Goal: Information Seeking & Learning: Learn about a topic

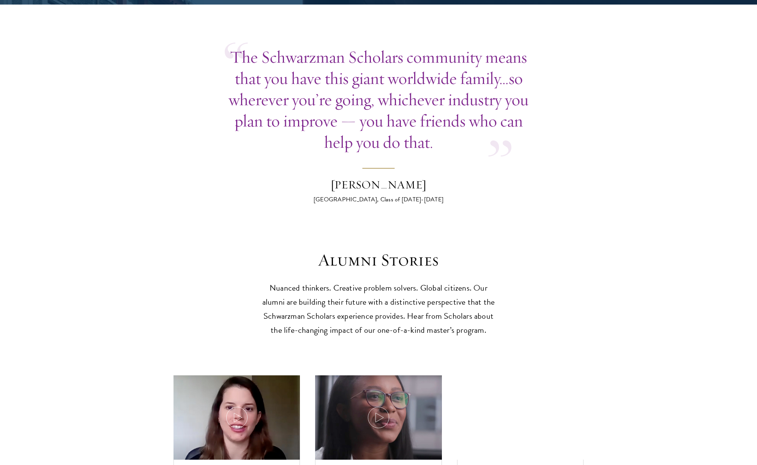
scroll to position [2111, 0]
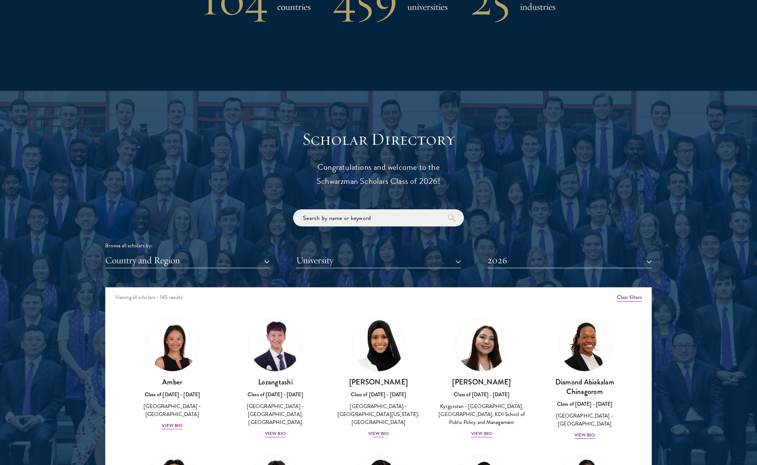
scroll to position [158, 0]
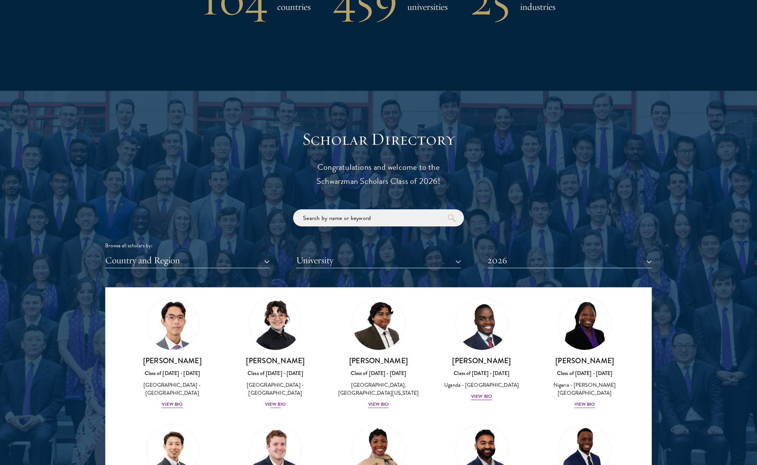
click at [281, 377] on div "Class of [DATE] - [DATE]" at bounding box center [276, 373] width 88 height 8
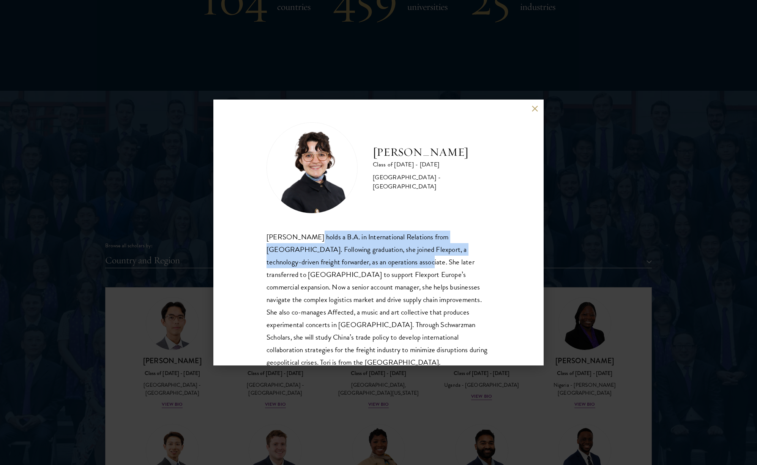
drag, startPoint x: 306, startPoint y: 233, endPoint x: 378, endPoint y: 263, distance: 78.5
click at [377, 263] on div "[PERSON_NAME] holds a B.A. in International Relations from [GEOGRAPHIC_DATA]. F…" at bounding box center [378, 299] width 224 height 138
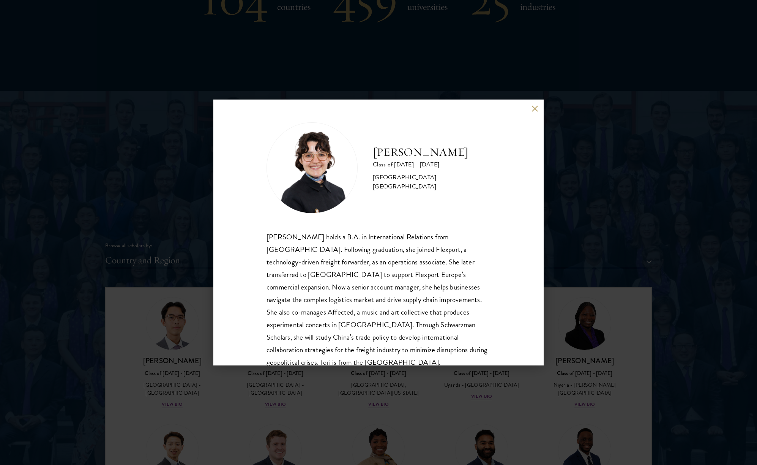
click at [378, 263] on div "[PERSON_NAME] holds a B.A. in International Relations from [GEOGRAPHIC_DATA]. F…" at bounding box center [378, 299] width 224 height 138
drag, startPoint x: 277, startPoint y: 241, endPoint x: 246, endPoint y: 220, distance: 37.7
click at [246, 220] on div "[PERSON_NAME] Class of [DATE] - [DATE] [GEOGRAPHIC_DATA] - [GEOGRAPHIC_DATA] [P…" at bounding box center [378, 232] width 330 height 266
click at [270, 237] on div "[PERSON_NAME] holds a B.A. in International Relations from [GEOGRAPHIC_DATA]. F…" at bounding box center [378, 299] width 224 height 138
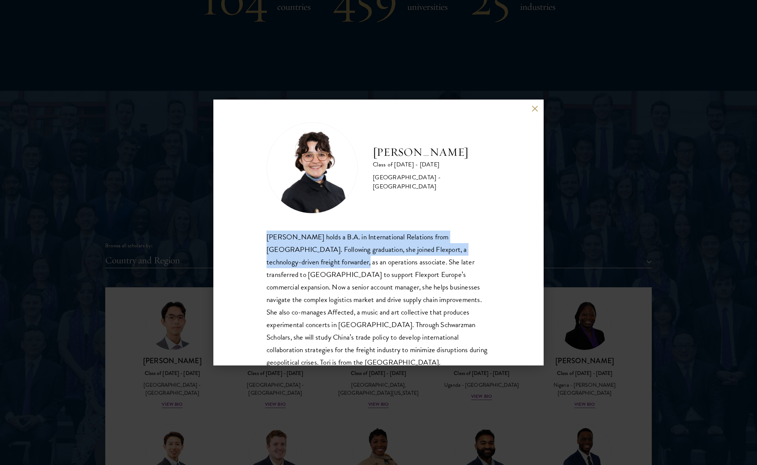
drag, startPoint x: 257, startPoint y: 238, endPoint x: 316, endPoint y: 265, distance: 65.7
click at [316, 265] on div "[PERSON_NAME] Class of [DATE] - [DATE] [GEOGRAPHIC_DATA] - [GEOGRAPHIC_DATA] [P…" at bounding box center [378, 232] width 330 height 266
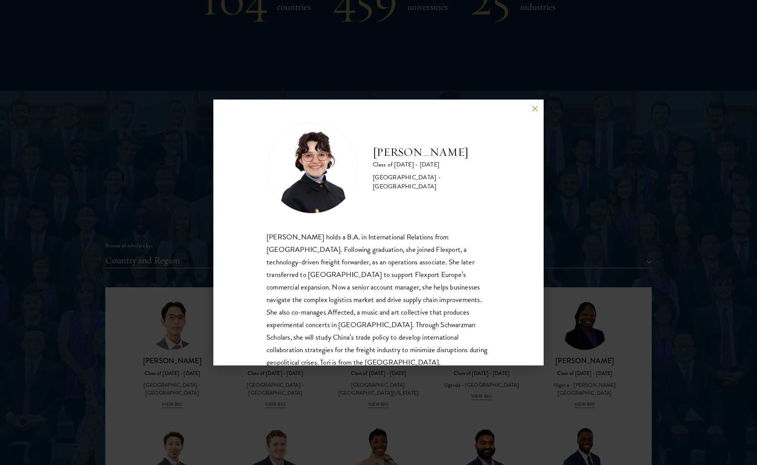
click at [318, 266] on div "[PERSON_NAME] holds a B.A. in International Relations from [GEOGRAPHIC_DATA]. F…" at bounding box center [378, 299] width 224 height 138
click at [170, 347] on div "[PERSON_NAME] Class of [DATE] - [DATE] [GEOGRAPHIC_DATA] - [GEOGRAPHIC_DATA] [P…" at bounding box center [378, 232] width 757 height 465
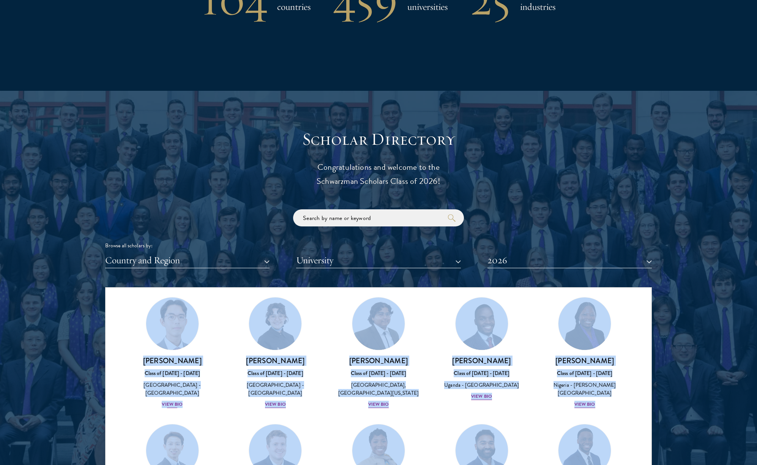
click at [176, 339] on img at bounding box center [172, 324] width 58 height 58
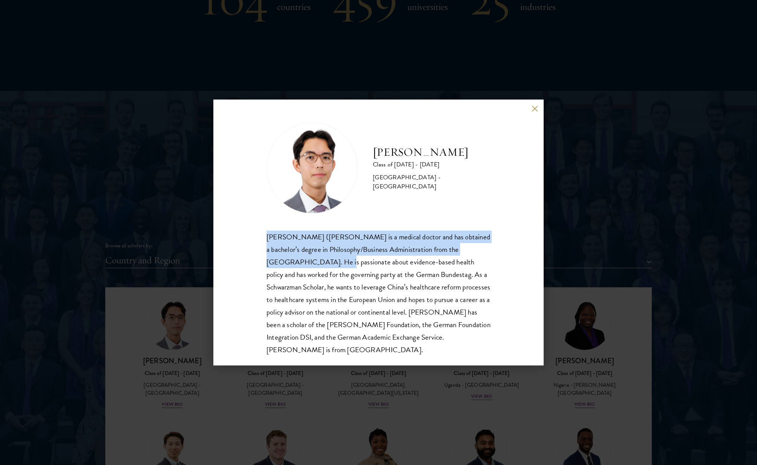
drag, startPoint x: 262, startPoint y: 228, endPoint x: 339, endPoint y: 261, distance: 83.9
click at [339, 260] on div "[PERSON_NAME] Class of [DATE] - [DATE] [GEOGRAPHIC_DATA] - [GEOGRAPHIC_DATA] [P…" at bounding box center [378, 232] width 330 height 266
click at [340, 261] on div "[PERSON_NAME] ([PERSON_NAME] is a medical doctor and has obtained a bachelor’s …" at bounding box center [378, 292] width 224 height 125
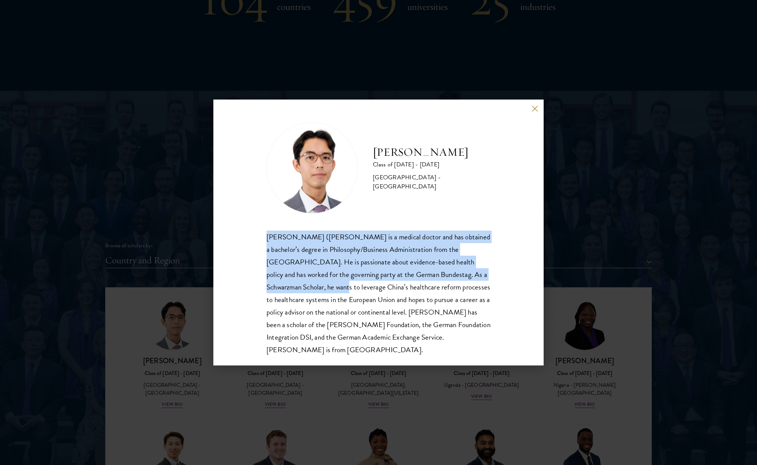
drag, startPoint x: 273, startPoint y: 230, endPoint x: 367, endPoint y: 279, distance: 106.8
click at [366, 280] on div "[PERSON_NAME] Class of [DATE] - [DATE] [GEOGRAPHIC_DATA] - [GEOGRAPHIC_DATA] [P…" at bounding box center [378, 238] width 224 height 233
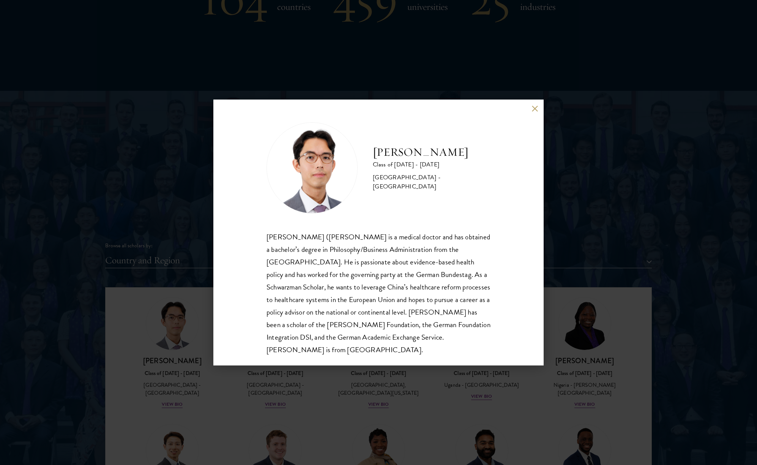
drag, startPoint x: 367, startPoint y: 279, endPoint x: 366, endPoint y: 271, distance: 8.1
click at [367, 279] on div "[PERSON_NAME] ([PERSON_NAME] is a medical doctor and has obtained a bachelor’s …" at bounding box center [378, 292] width 224 height 125
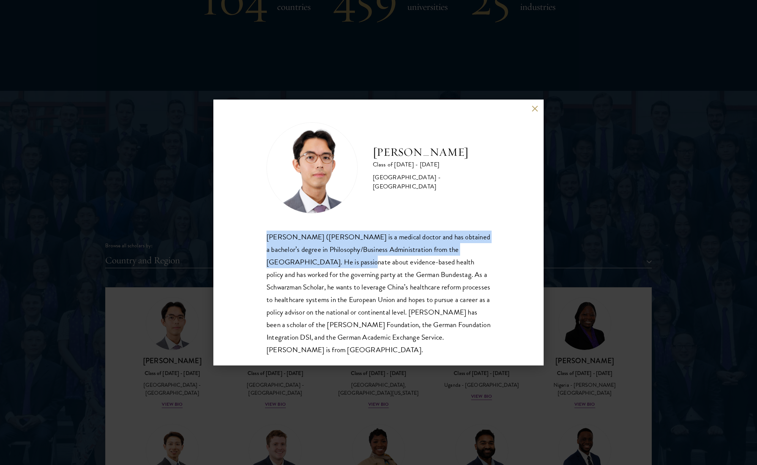
drag, startPoint x: 357, startPoint y: 260, endPoint x: 264, endPoint y: 238, distance: 95.9
click at [264, 238] on div "[PERSON_NAME] Class of [DATE] - [DATE] [GEOGRAPHIC_DATA] - [GEOGRAPHIC_DATA] [P…" at bounding box center [378, 232] width 330 height 266
drag, startPoint x: 269, startPoint y: 239, endPoint x: 352, endPoint y: 258, distance: 85.4
click at [352, 258] on div "[PERSON_NAME] ([PERSON_NAME] is a medical doctor and has obtained a bachelor’s …" at bounding box center [378, 292] width 224 height 125
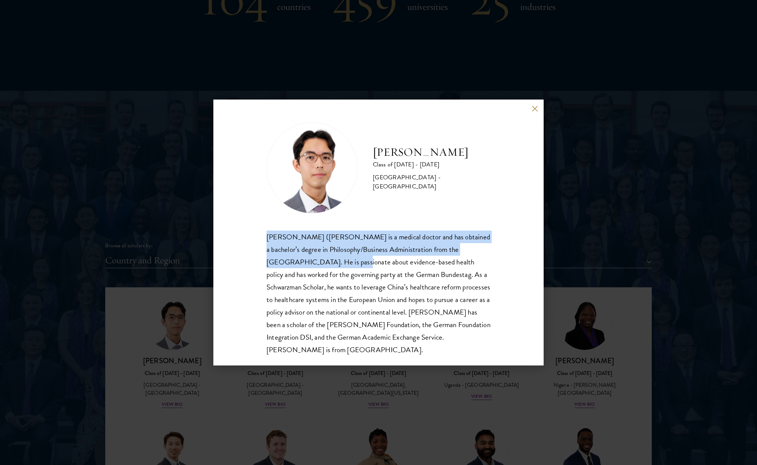
click at [352, 258] on div "[PERSON_NAME] ([PERSON_NAME] is a medical doctor and has obtained a bachelor’s …" at bounding box center [378, 292] width 224 height 125
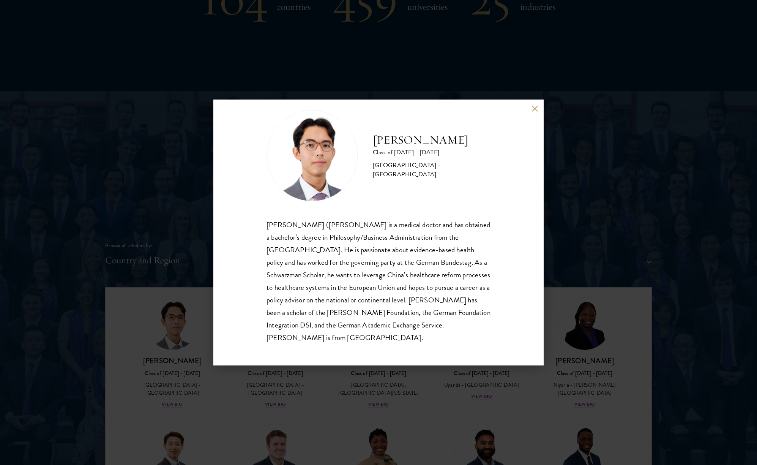
scroll to position [13, 0]
click at [640, 121] on div "[PERSON_NAME] Class of [DATE] - [DATE] [GEOGRAPHIC_DATA] - [GEOGRAPHIC_DATA] [P…" at bounding box center [378, 232] width 757 height 465
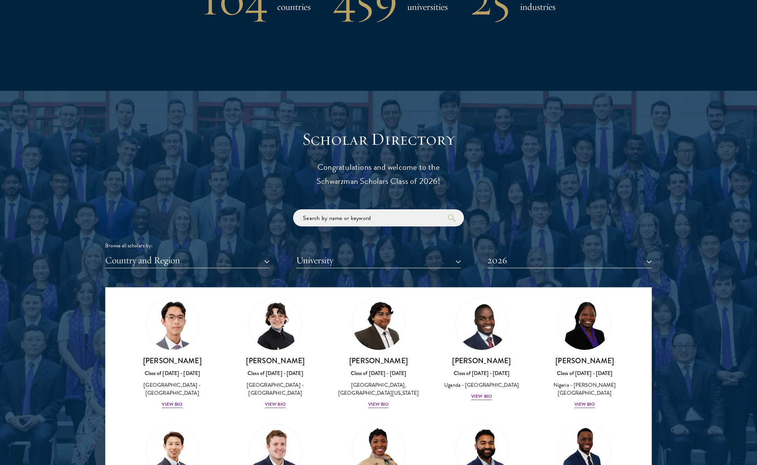
click at [259, 263] on button "Country and Region" at bounding box center [187, 260] width 164 height 16
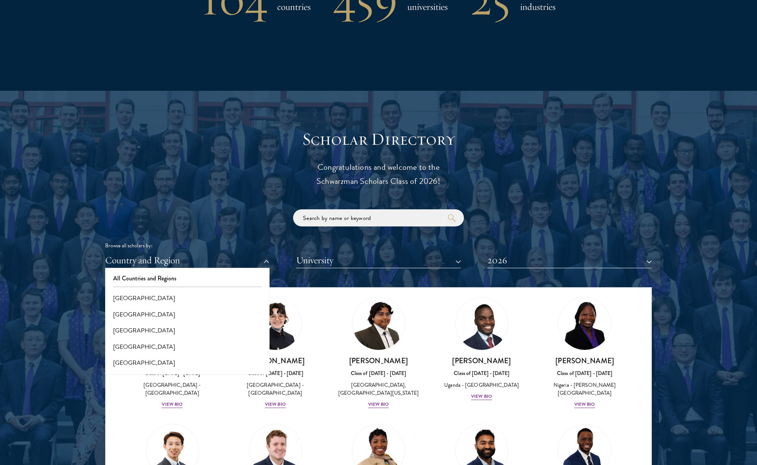
click at [304, 257] on button "University" at bounding box center [378, 260] width 164 height 16
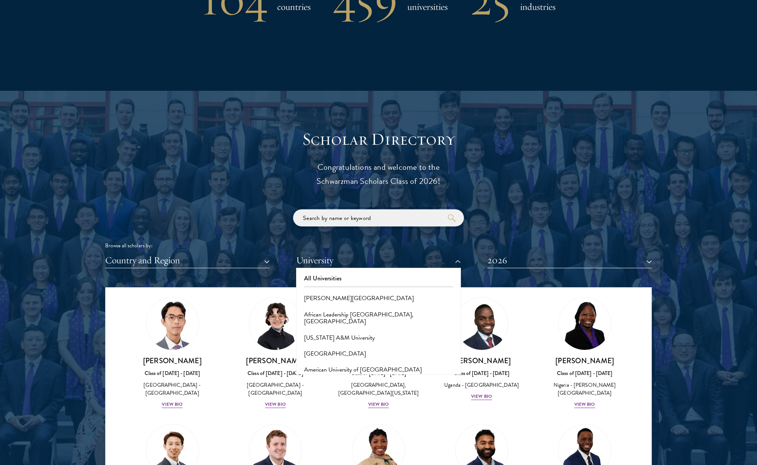
click at [349, 209] on input "search" at bounding box center [378, 217] width 171 height 17
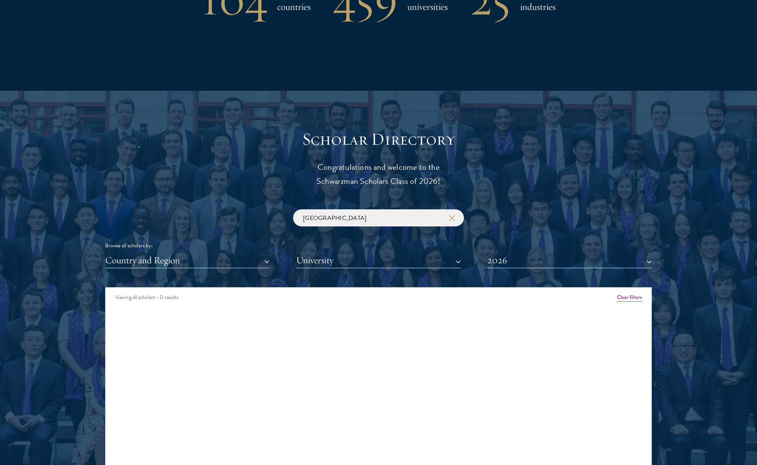
drag, startPoint x: 442, startPoint y: 232, endPoint x: 546, endPoint y: 254, distance: 106.3
click at [546, 254] on button "2026" at bounding box center [569, 260] width 164 height 16
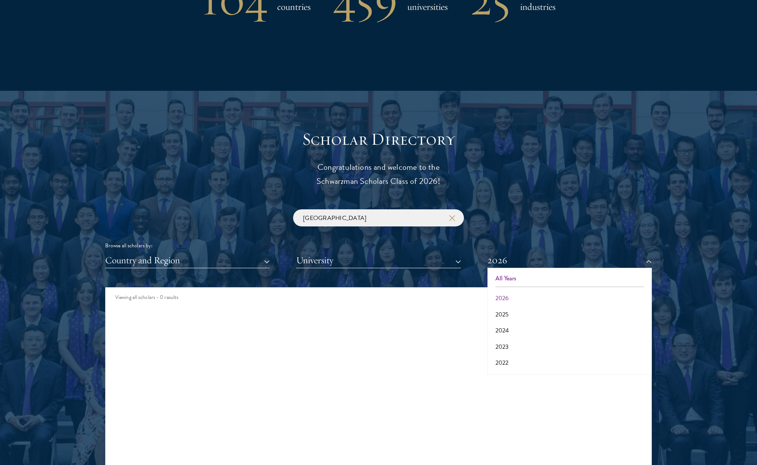
click at [528, 276] on button "All Years" at bounding box center [570, 278] width 160 height 16
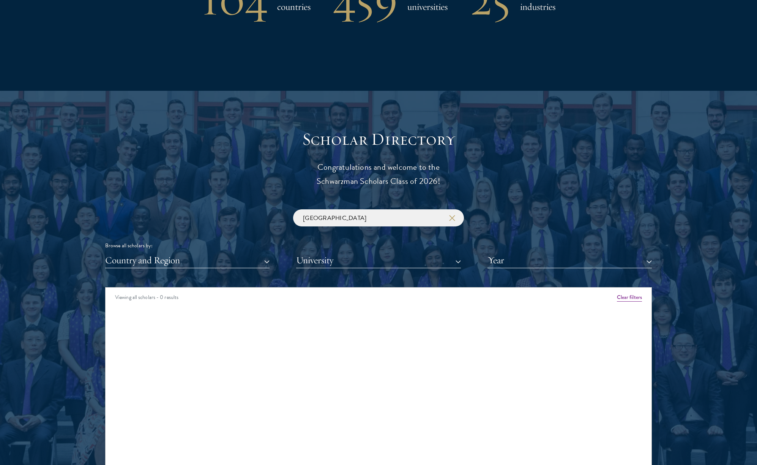
click at [639, 328] on div "Viewing all scholars - 0 results Clear filters Amber Class of [DATE] - [DATE] […" at bounding box center [378, 401] width 547 height 228
click at [405, 218] on input "[GEOGRAPHIC_DATA]" at bounding box center [378, 217] width 171 height 17
click button "submit" at bounding box center [0, 0] width 0 height 0
type input "[GEOGRAPHIC_DATA]"
click button "submit" at bounding box center [0, 0] width 0 height 0
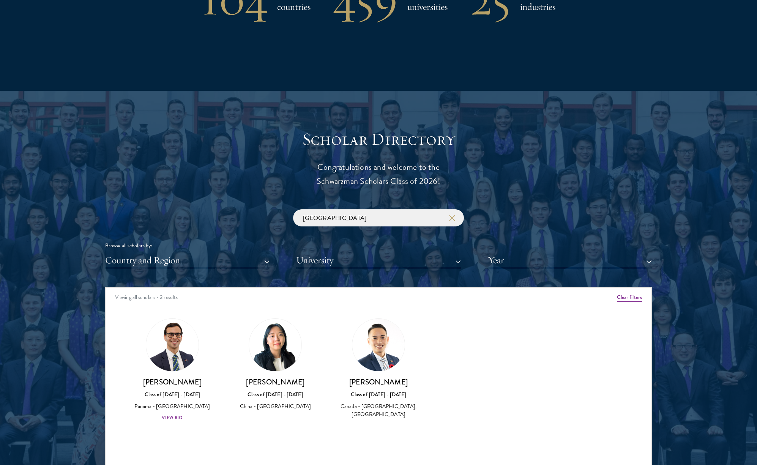
click at [181, 414] on div "View Bio" at bounding box center [172, 417] width 21 height 7
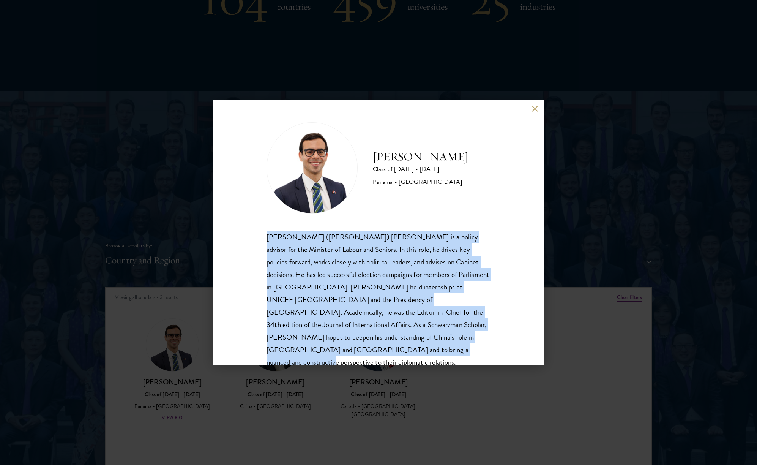
drag, startPoint x: 297, startPoint y: 230, endPoint x: 451, endPoint y: 352, distance: 195.9
click at [451, 352] on div "[PERSON_NAME] Class of [DATE] - [DATE] [GEOGRAPHIC_DATA] - [GEOGRAPHIC_DATA] [P…" at bounding box center [378, 257] width 224 height 271
click at [450, 352] on div "[PERSON_NAME] ([PERSON_NAME]) [PERSON_NAME] is a policy advisor for the Ministe…" at bounding box center [378, 311] width 224 height 163
drag, startPoint x: 440, startPoint y: 350, endPoint x: 257, endPoint y: 237, distance: 214.7
click at [257, 238] on div "[PERSON_NAME] Class of [DATE] - [DATE] [GEOGRAPHIC_DATA] - [GEOGRAPHIC_DATA] [P…" at bounding box center [378, 232] width 330 height 266
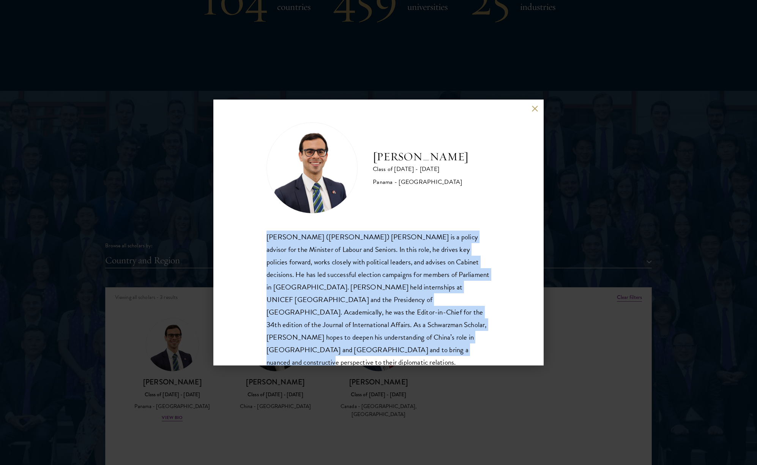
click at [257, 237] on div "[PERSON_NAME] Class of [DATE] - [DATE] [GEOGRAPHIC_DATA] - [GEOGRAPHIC_DATA] [P…" at bounding box center [378, 232] width 330 height 266
drag, startPoint x: 265, startPoint y: 230, endPoint x: 454, endPoint y: 345, distance: 220.4
click at [454, 345] on div "[PERSON_NAME] Class of [DATE] - [DATE] [GEOGRAPHIC_DATA] - [GEOGRAPHIC_DATA] [P…" at bounding box center [378, 232] width 330 height 266
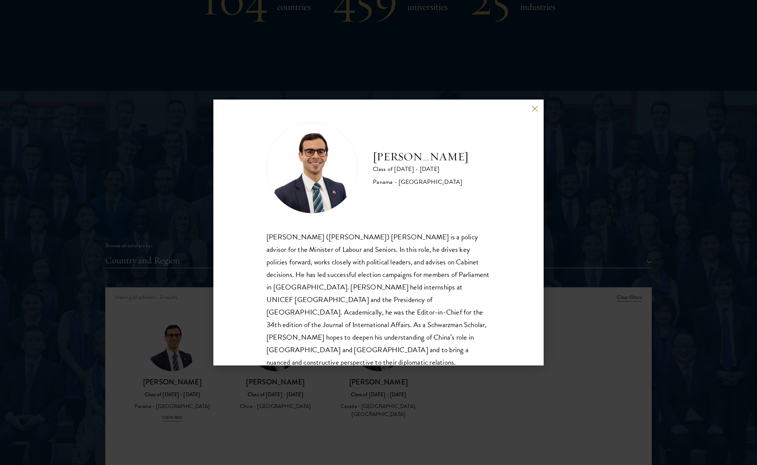
click at [454, 345] on div "[PERSON_NAME] ([PERSON_NAME]) [PERSON_NAME] is a policy advisor for the Ministe…" at bounding box center [378, 311] width 224 height 163
click at [232, 186] on div "[PERSON_NAME] Class of [DATE] - [DATE] [GEOGRAPHIC_DATA] - [GEOGRAPHIC_DATA] [P…" at bounding box center [378, 232] width 330 height 266
click at [176, 197] on div "[PERSON_NAME] Class of [DATE] - [DATE] [GEOGRAPHIC_DATA] - [GEOGRAPHIC_DATA] [P…" at bounding box center [378, 232] width 757 height 465
click at [201, 293] on div "[PERSON_NAME] Class of [DATE] - [DATE] [GEOGRAPHIC_DATA] - [GEOGRAPHIC_DATA] [P…" at bounding box center [378, 232] width 757 height 465
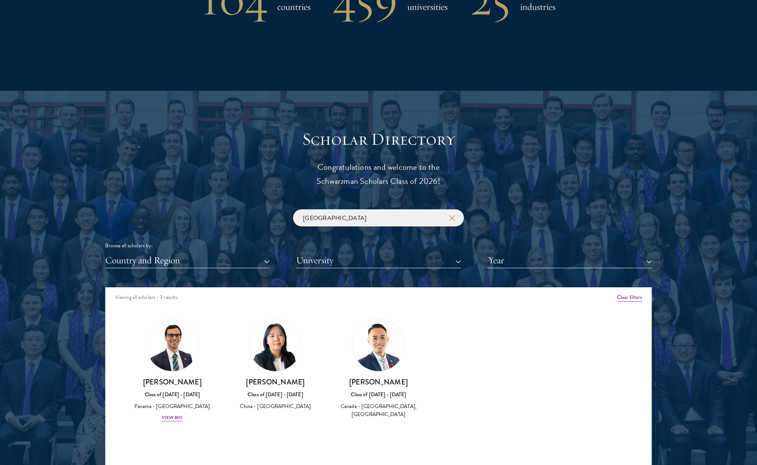
click at [453, 216] on use "button" at bounding box center [451, 217] width 11 height 11
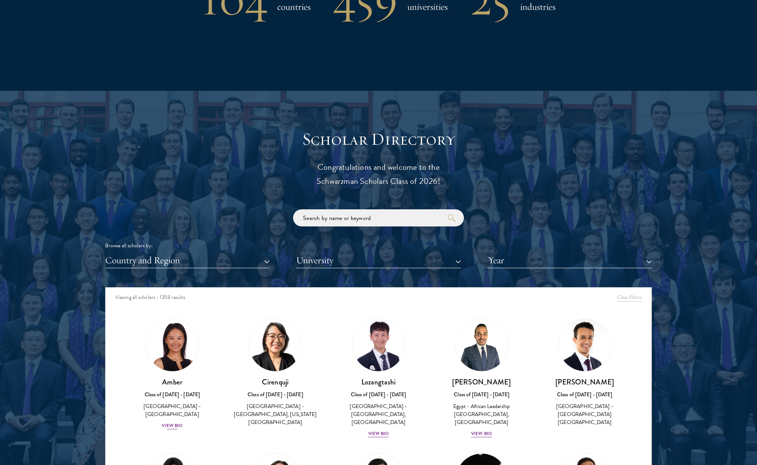
click at [195, 339] on img at bounding box center [172, 345] width 58 height 58
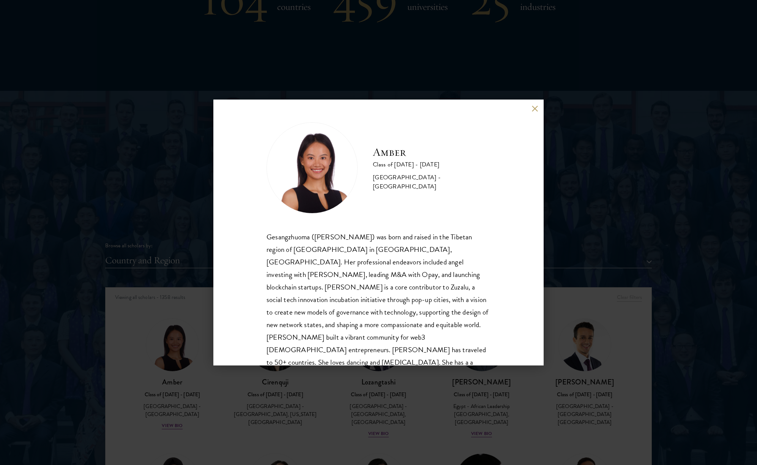
click at [658, 309] on div "Amber Class of [DATE] - [DATE] [GEOGRAPHIC_DATA] - [GEOGRAPHIC_DATA] Gesangzhuo…" at bounding box center [378, 232] width 757 height 465
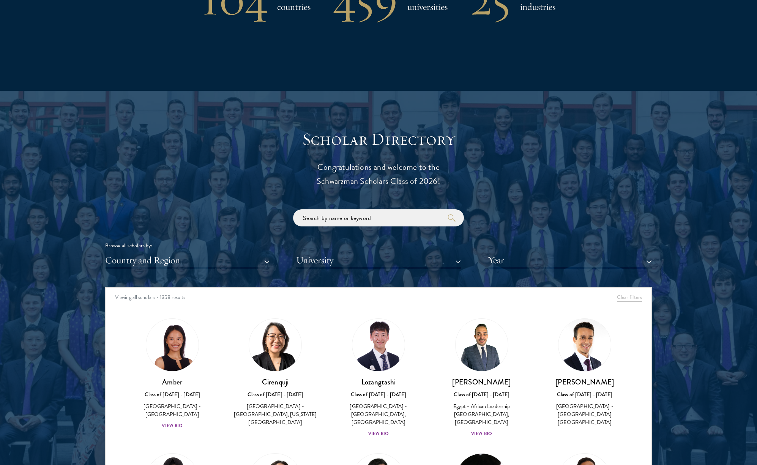
click at [277, 355] on img at bounding box center [275, 344] width 52 height 52
click at [398, 348] on img at bounding box center [379, 345] width 58 height 58
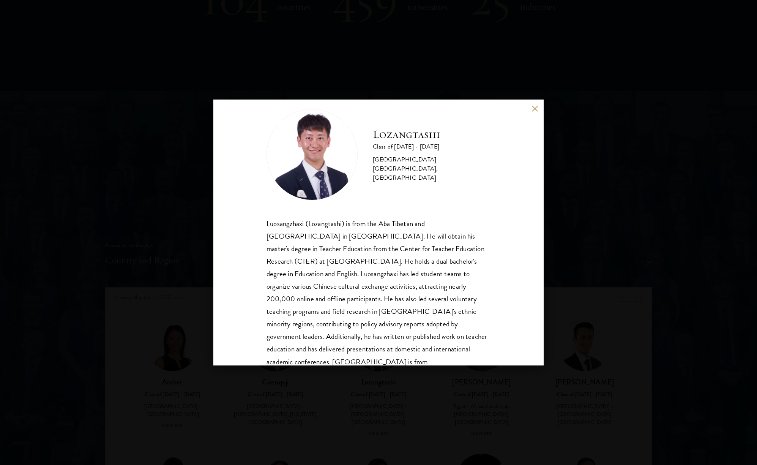
scroll to position [38, 0]
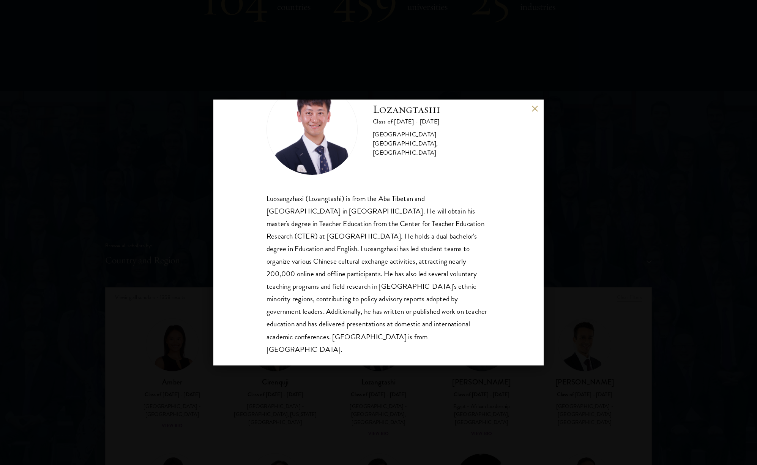
click at [656, 281] on div "Lozangtashi Class of [DATE] - [DATE] [GEOGRAPHIC_DATA] - [GEOGRAPHIC_DATA], [GE…" at bounding box center [378, 232] width 757 height 465
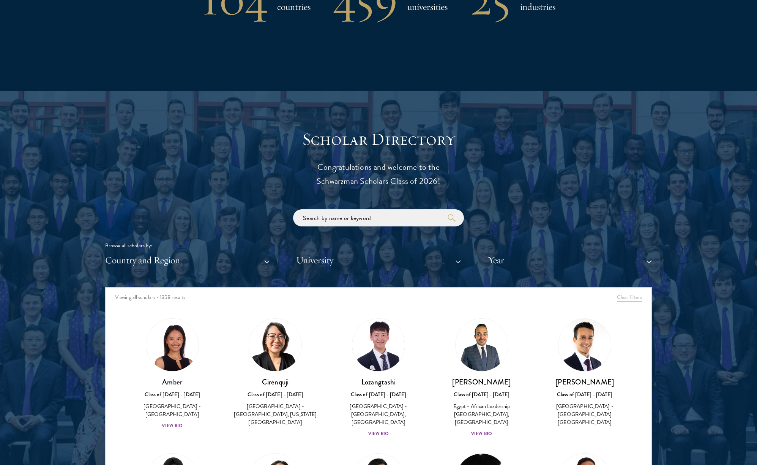
click at [579, 364] on img at bounding box center [584, 344] width 52 height 52
click at [493, 349] on img at bounding box center [482, 345] width 58 height 58
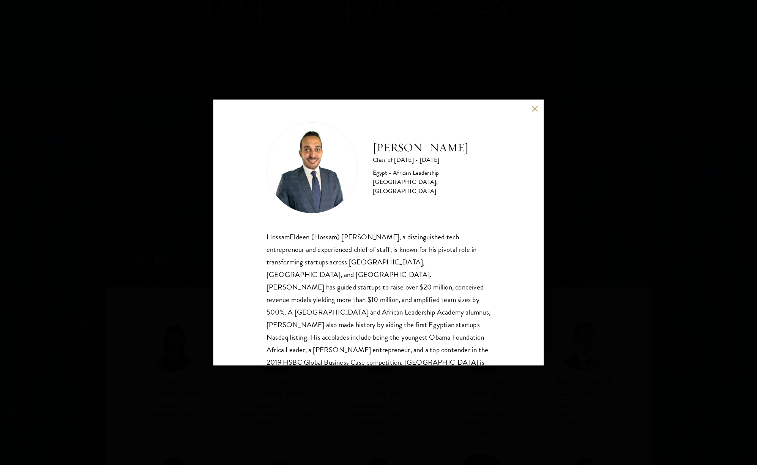
click at [689, 263] on div "HossamEldeen Abdelfatah Class of [DATE] - [DATE] [GEOGRAPHIC_DATA] - African Le…" at bounding box center [378, 232] width 757 height 465
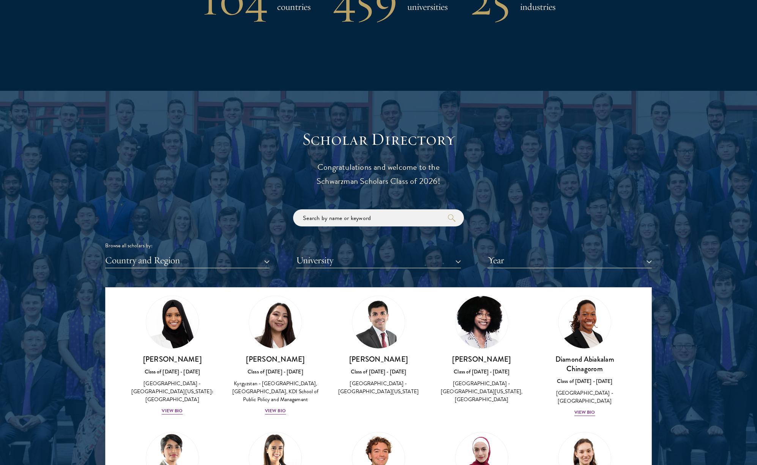
scroll to position [357, 0]
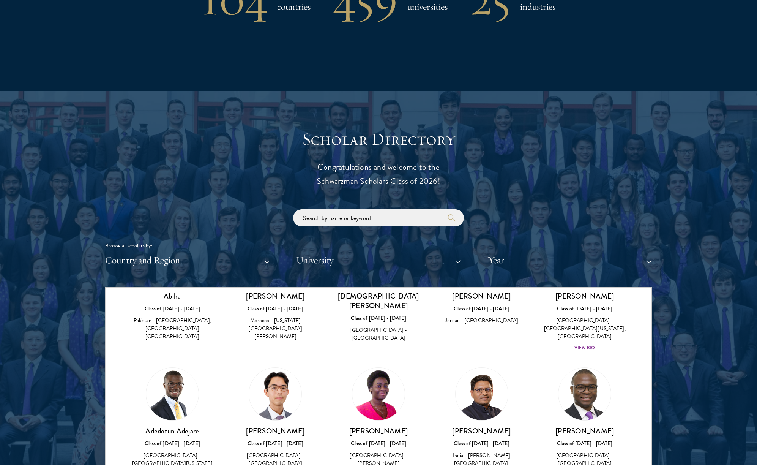
click at [373, 372] on img at bounding box center [378, 393] width 52 height 52
click at [263, 378] on img at bounding box center [275, 394] width 58 height 58
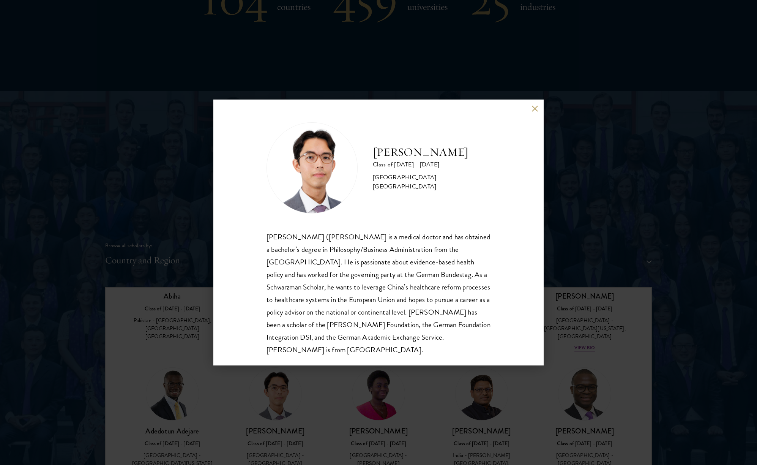
click at [691, 326] on div "[PERSON_NAME] Class of [DATE] - [DATE] [GEOGRAPHIC_DATA] - [GEOGRAPHIC_DATA] [P…" at bounding box center [378, 232] width 757 height 465
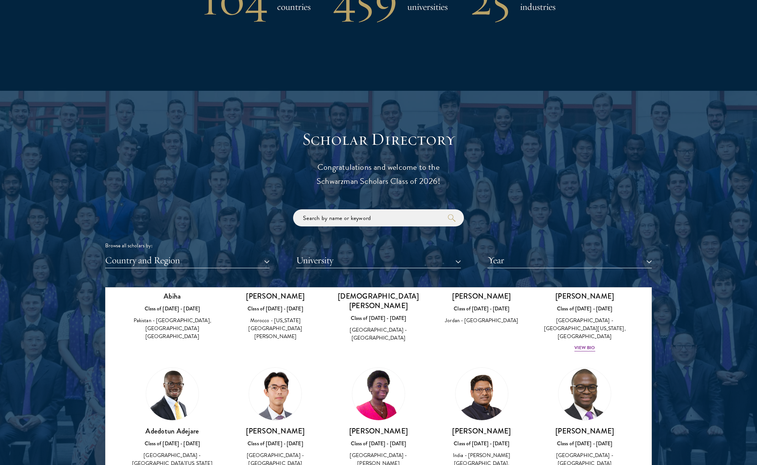
click at [166, 400] on img at bounding box center [172, 393] width 52 height 52
click at [176, 367] on img at bounding box center [172, 393] width 52 height 52
click at [172, 382] on img at bounding box center [172, 393] width 52 height 52
click at [448, 397] on div "[PERSON_NAME] Class of [DATE] - [DATE] [GEOGRAPHIC_DATA] - [PERSON_NAME][GEOGRA…" at bounding box center [482, 421] width 88 height 109
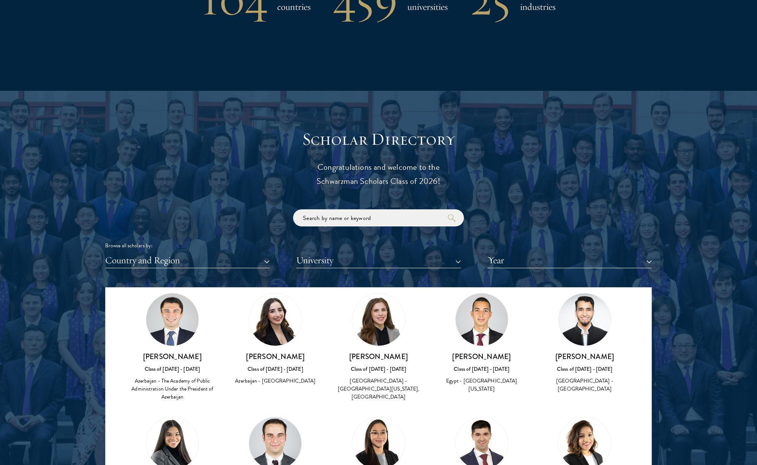
scroll to position [1235, 0]
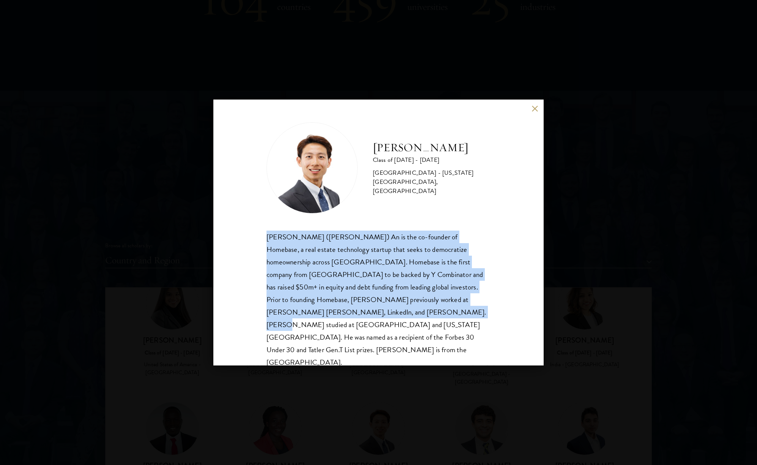
drag, startPoint x: 262, startPoint y: 231, endPoint x: 368, endPoint y: 317, distance: 137.1
click at [368, 317] on div "[PERSON_NAME] Class of [DATE] - [DATE] [GEOGRAPHIC_DATA] - [US_STATE][GEOGRAPHI…" at bounding box center [378, 232] width 330 height 266
click at [368, 318] on div "[PERSON_NAME] ([PERSON_NAME]) An is the co-founder of Homebase, a real estate t…" at bounding box center [378, 299] width 224 height 138
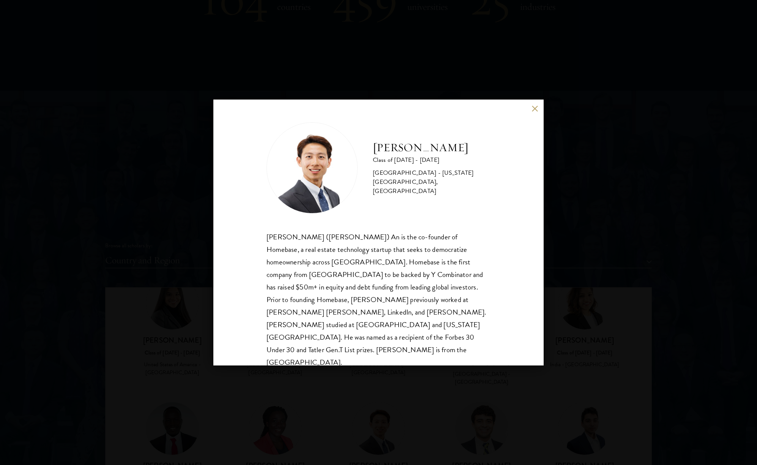
click at [684, 322] on div "[PERSON_NAME] Class of [DATE] - [DATE] [GEOGRAPHIC_DATA] - [US_STATE][GEOGRAPHI…" at bounding box center [378, 232] width 757 height 465
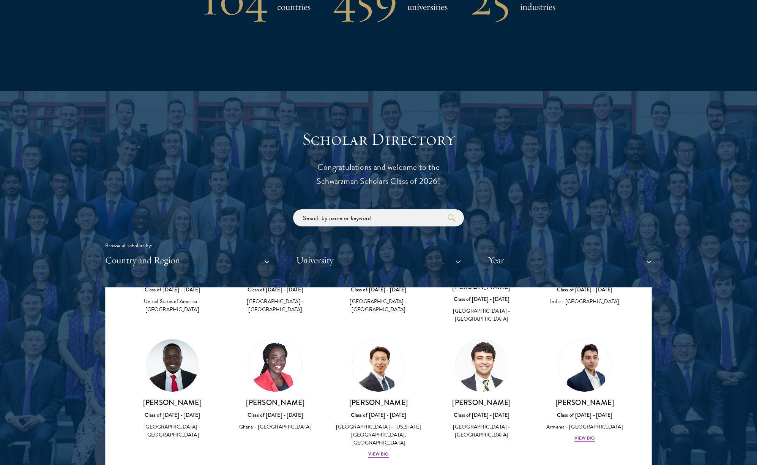
scroll to position [1370, 0]
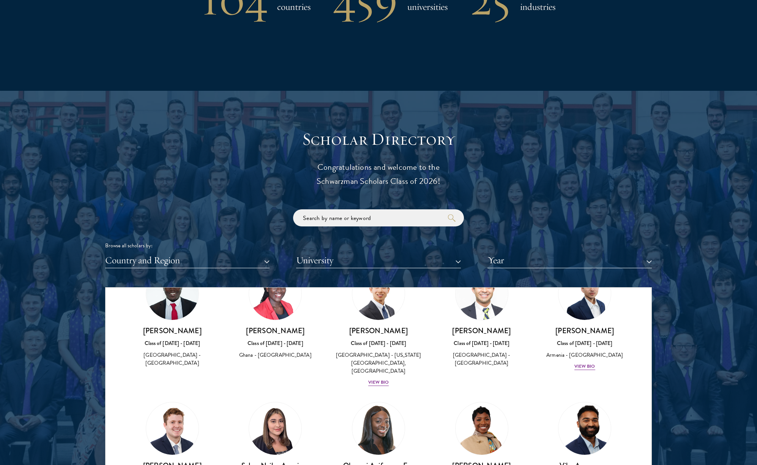
click at [571, 402] on link "[PERSON_NAME] Class of [DATE] - [DATE] [GEOGRAPHIC_DATA] - [GEOGRAPHIC_DATA][US…" at bounding box center [585, 462] width 88 height 120
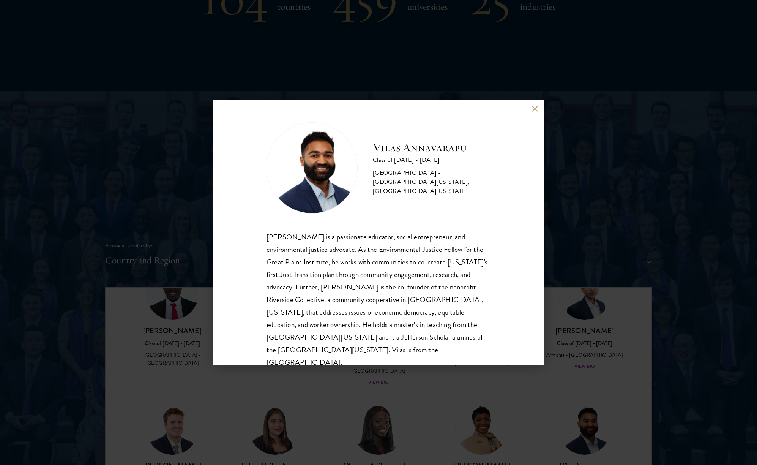
click at [664, 199] on div "[PERSON_NAME] Class of [DATE] - [DATE] [GEOGRAPHIC_DATA] - [GEOGRAPHIC_DATA][US…" at bounding box center [378, 232] width 757 height 465
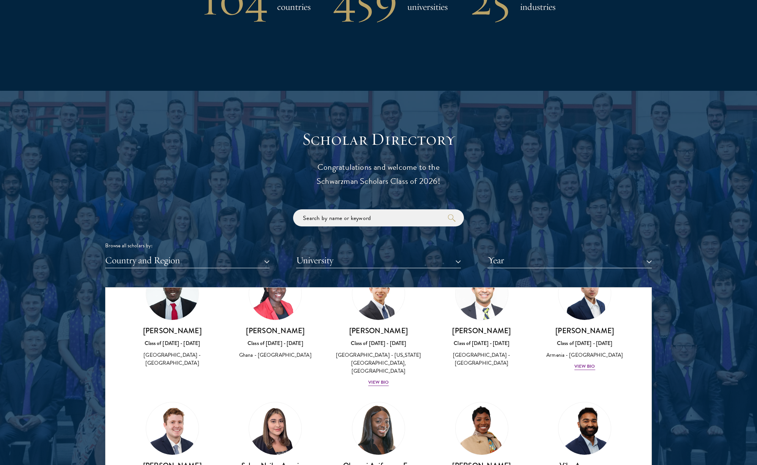
scroll to position [1510, 0]
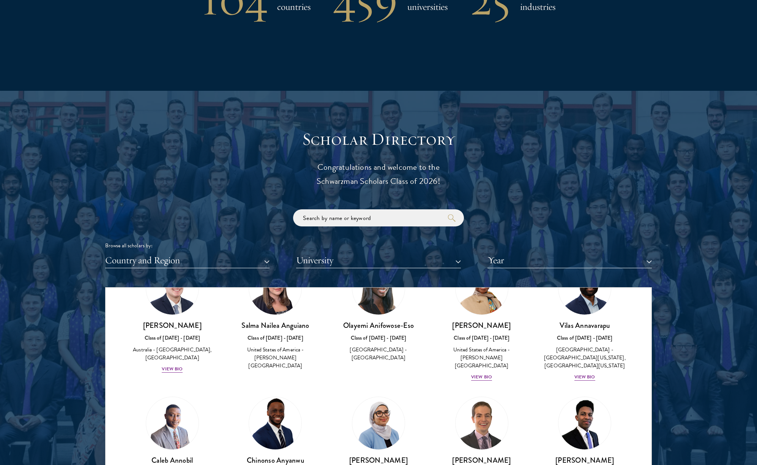
click at [279, 396] on link "[PERSON_NAME] Class of [DATE] - [DATE] [GEOGRAPHIC_DATA] - [GEOGRAPHIC_DATA], […" at bounding box center [276, 460] width 88 height 128
